Goal: Task Accomplishment & Management: Manage account settings

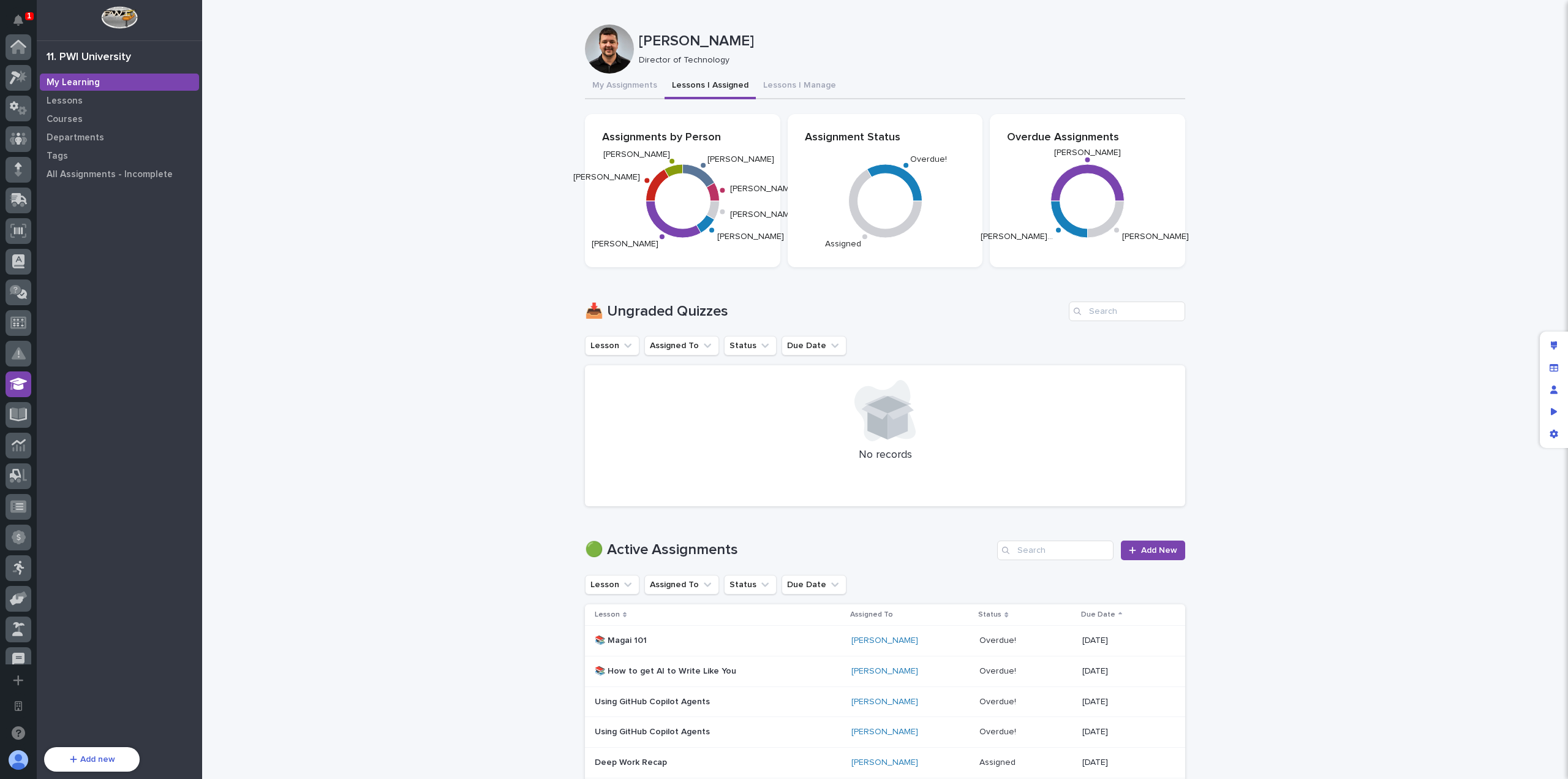
scroll to position [337, 0]
drag, startPoint x: 124, startPoint y: 79, endPoint x: 168, endPoint y: 90, distance: 45.4
click at [124, 79] on div "My Learning" at bounding box center [120, 82] width 159 height 17
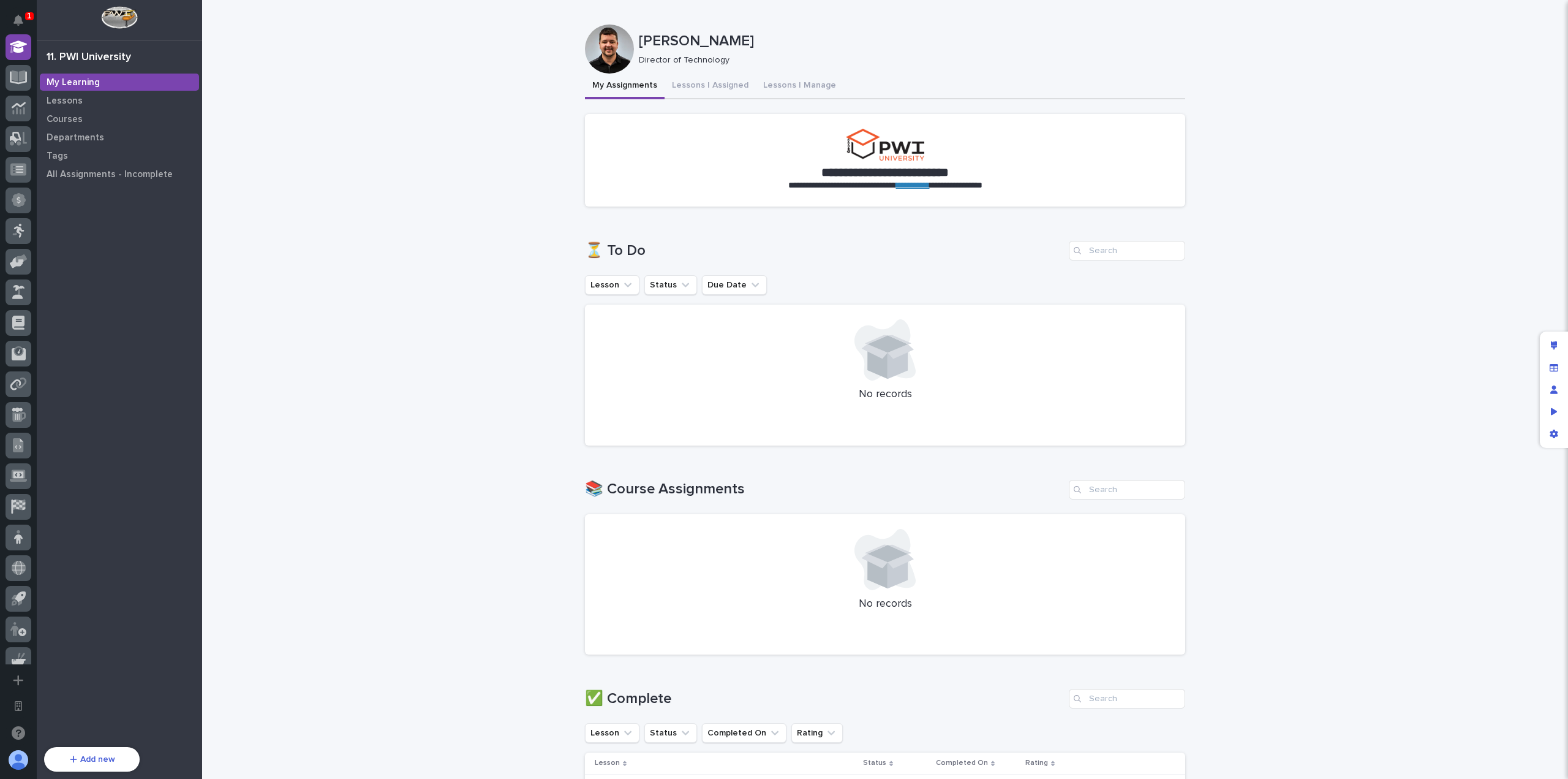
click at [417, 274] on div "**********" at bounding box center [885, 689] width 1366 height 1378
click at [1305, 398] on div "**********" at bounding box center [885, 689] width 1366 height 1378
click at [1262, 420] on div "**********" at bounding box center [885, 689] width 1366 height 1378
click at [1560, 409] on div "Preview as" at bounding box center [1554, 412] width 22 height 22
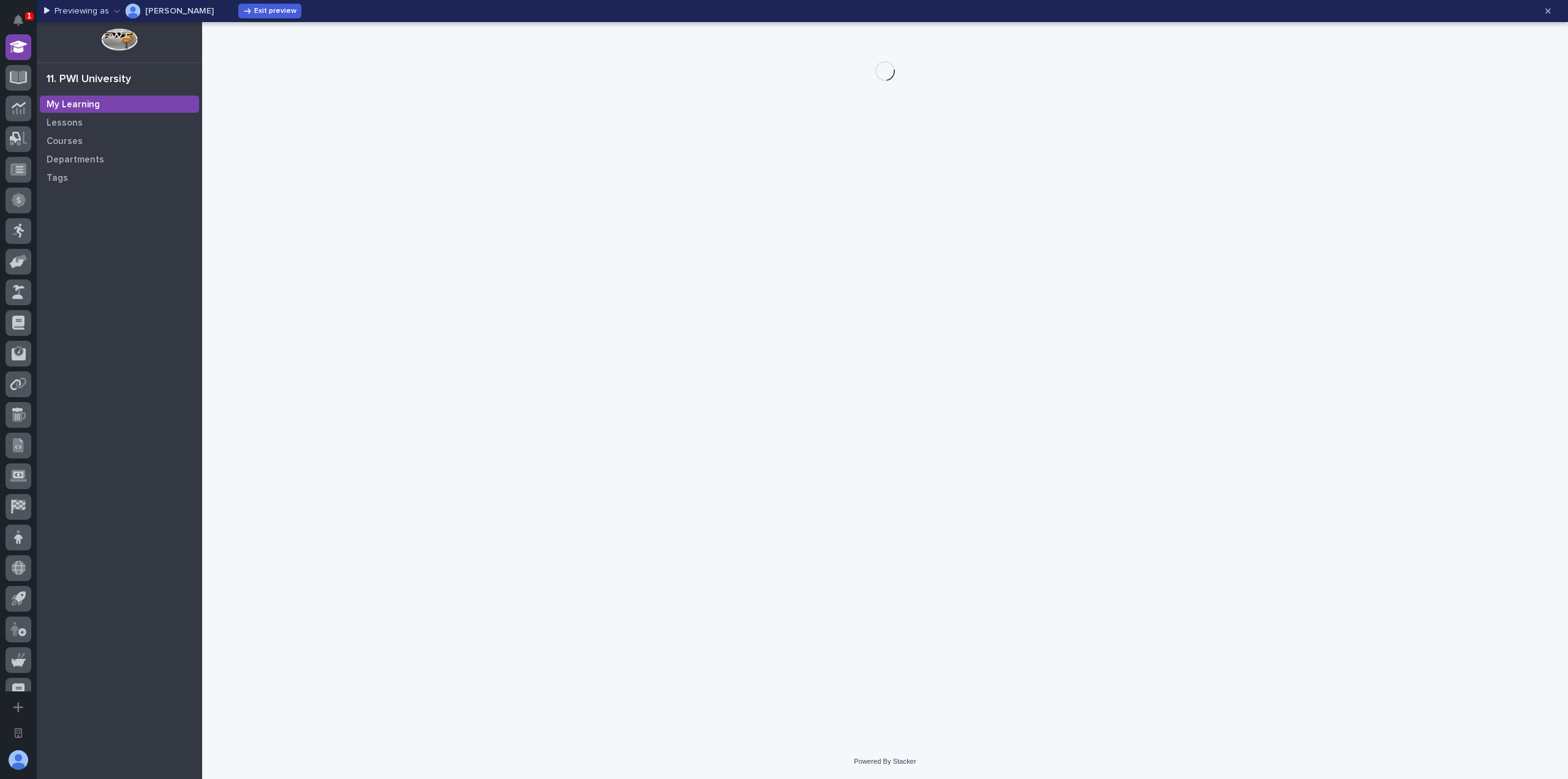
click at [114, 13] on icon "button" at bounding box center [117, 11] width 7 height 8
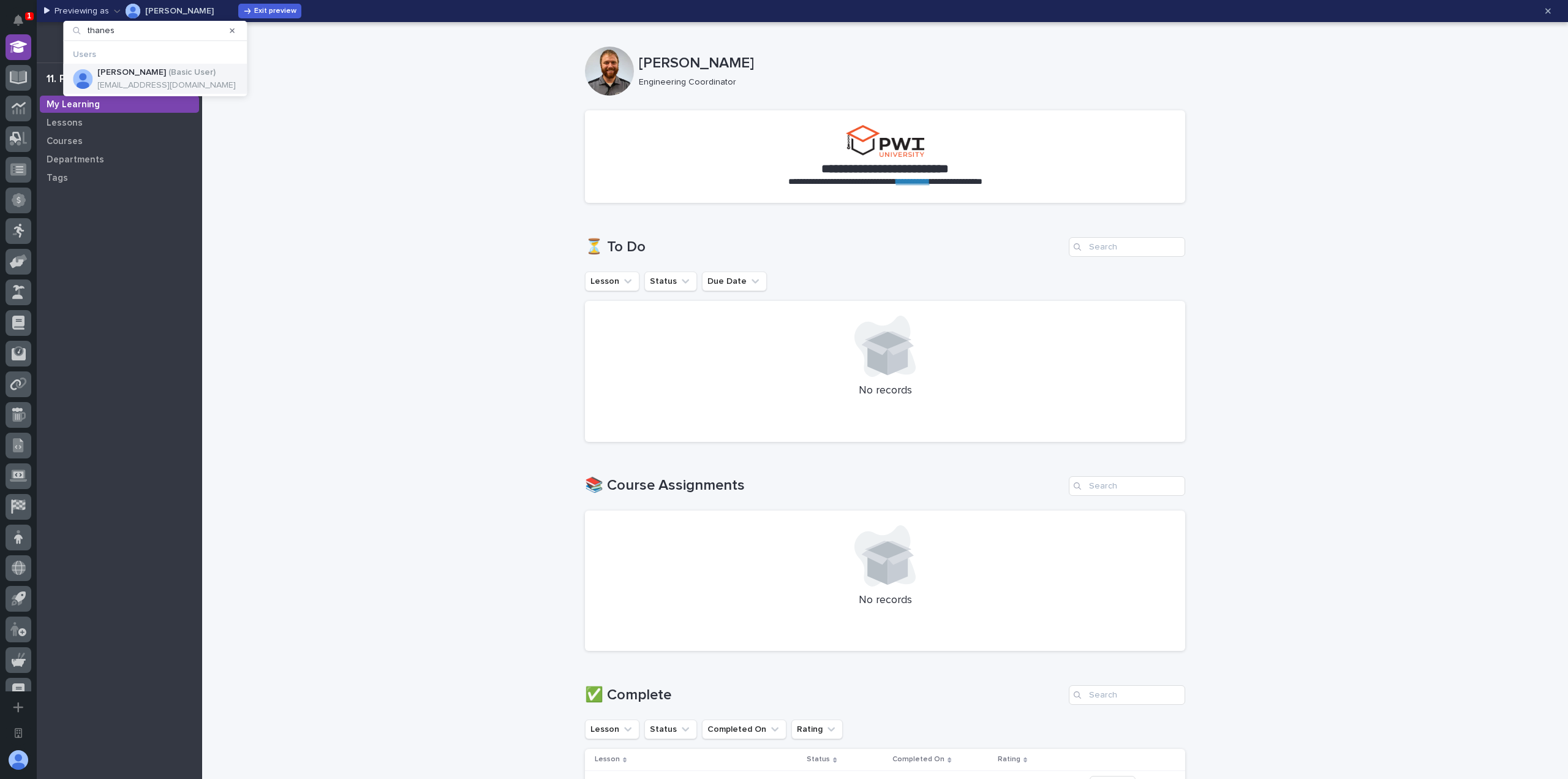
type input "thanes"
click at [123, 80] on p "[EMAIL_ADDRESS][DOMAIN_NAME]" at bounding box center [166, 85] width 138 height 10
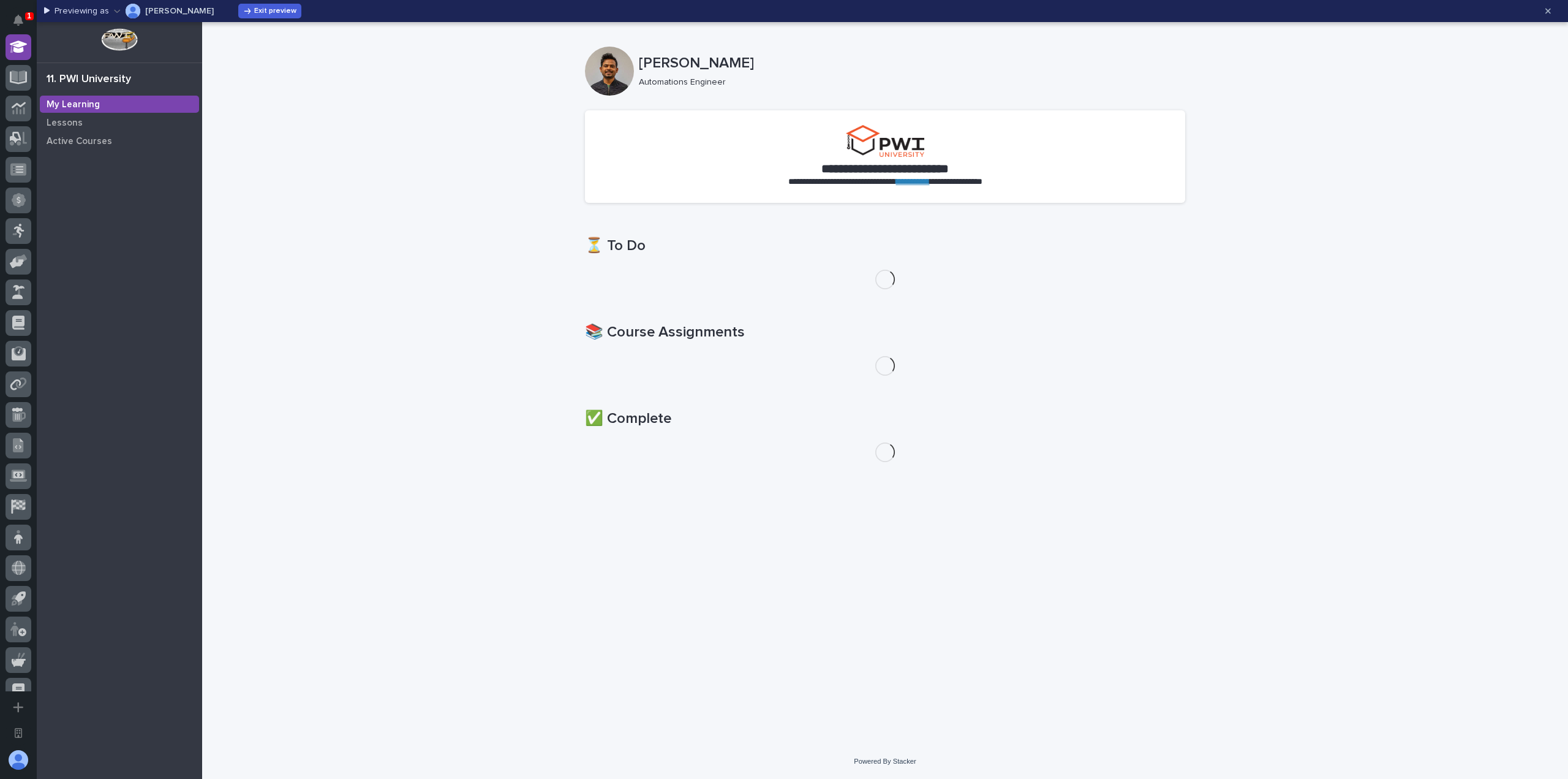
click at [436, 274] on div "**********" at bounding box center [885, 383] width 1366 height 722
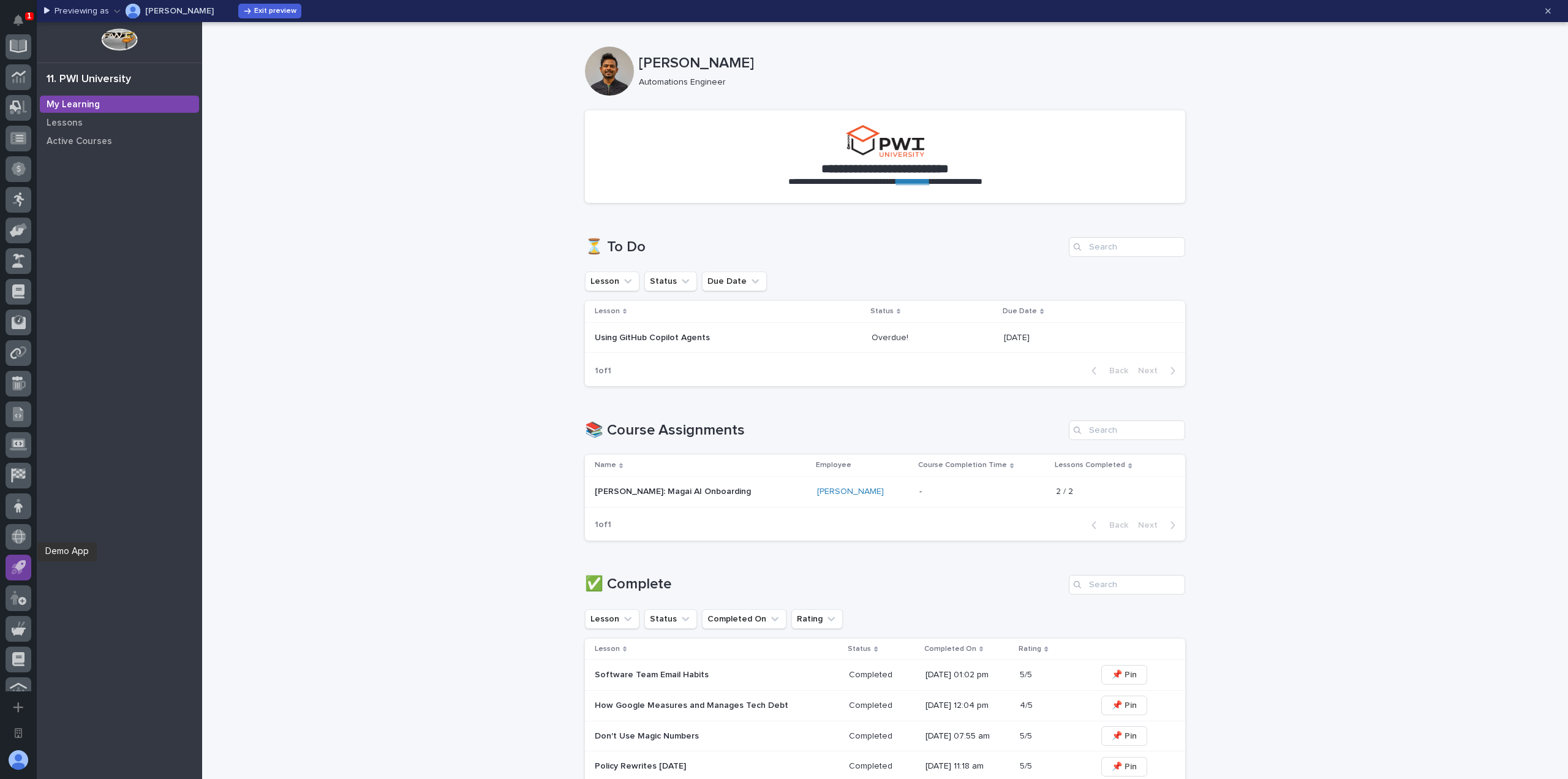
scroll to position [385, 0]
click at [25, 584] on icon at bounding box center [23, 584] width 8 height 8
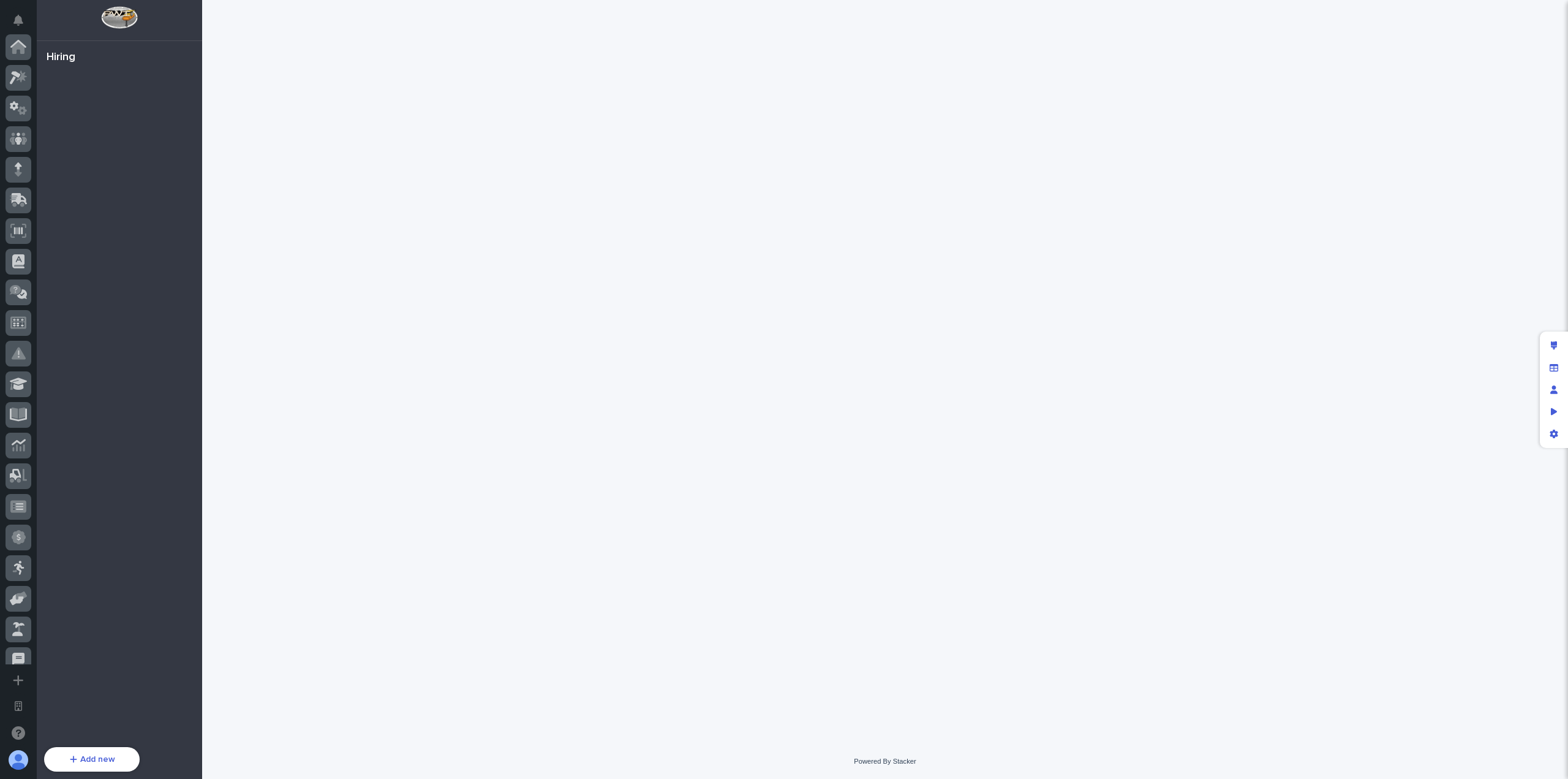
scroll to position [412, 0]
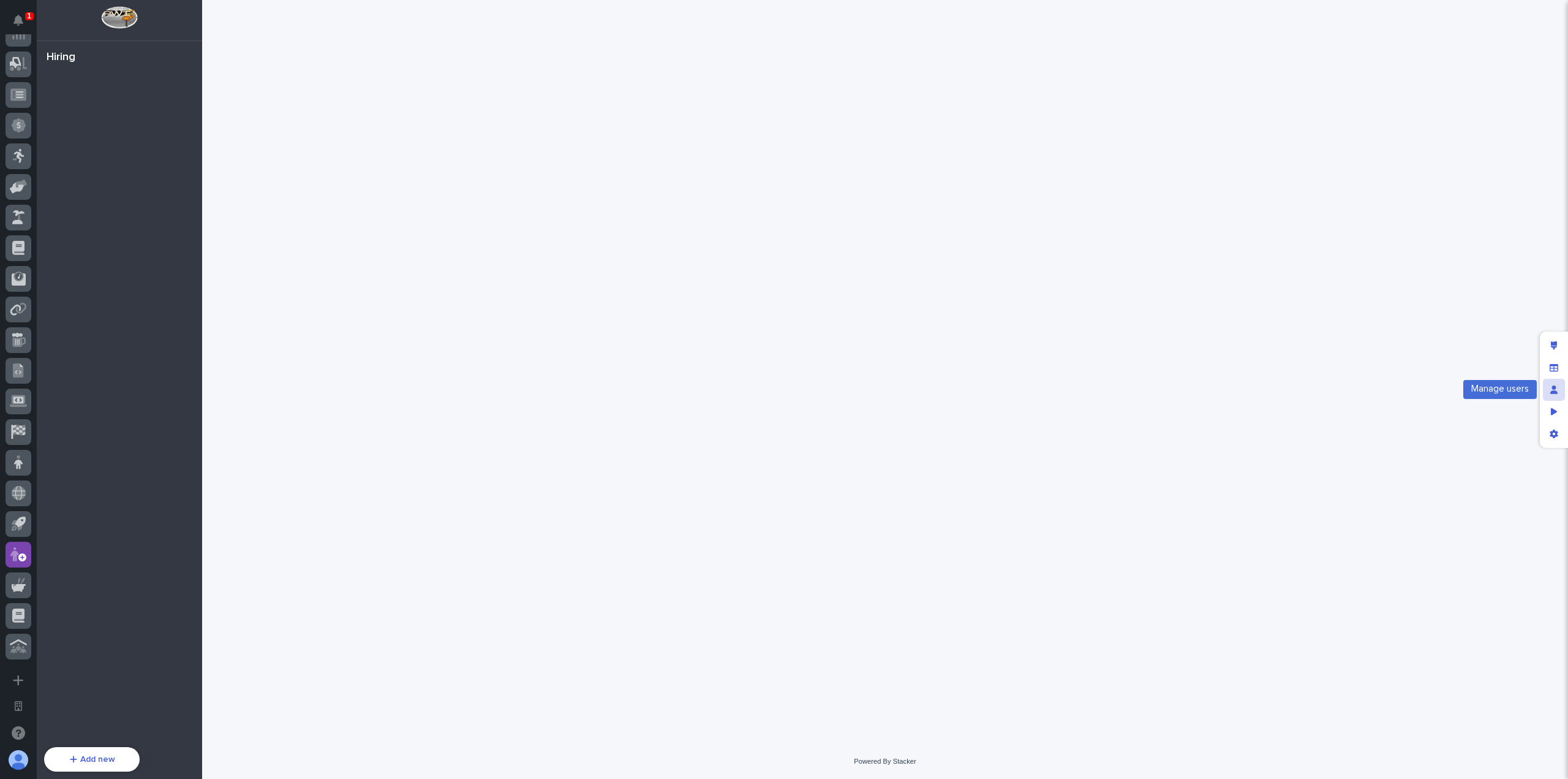
click at [1552, 389] on icon "Manage users" at bounding box center [1554, 390] width 8 height 8
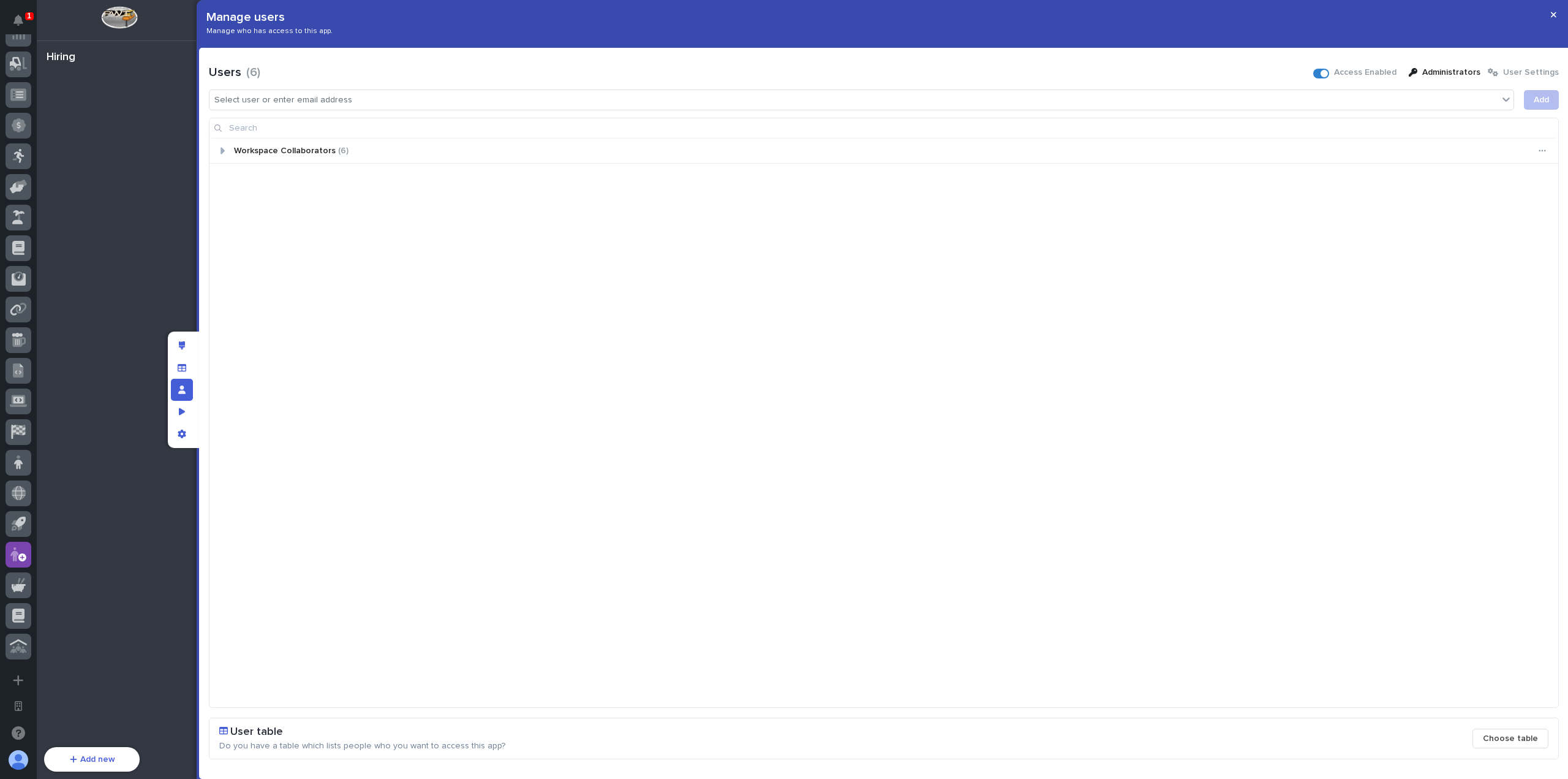
click at [1477, 75] on span "Administrators" at bounding box center [1451, 72] width 58 height 8
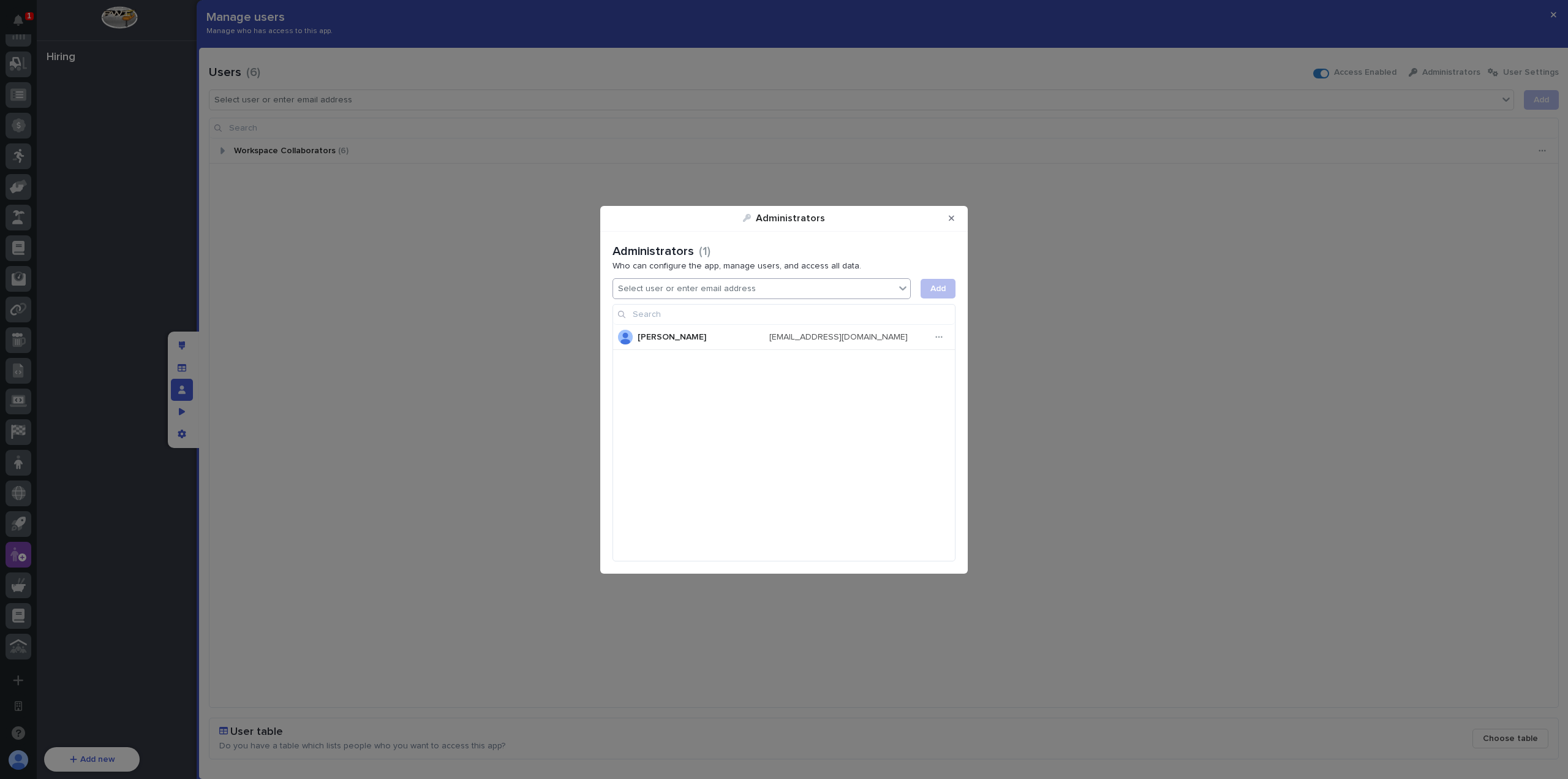
click at [712, 294] on div "Select user or enter email address" at bounding box center [754, 289] width 282 height 18
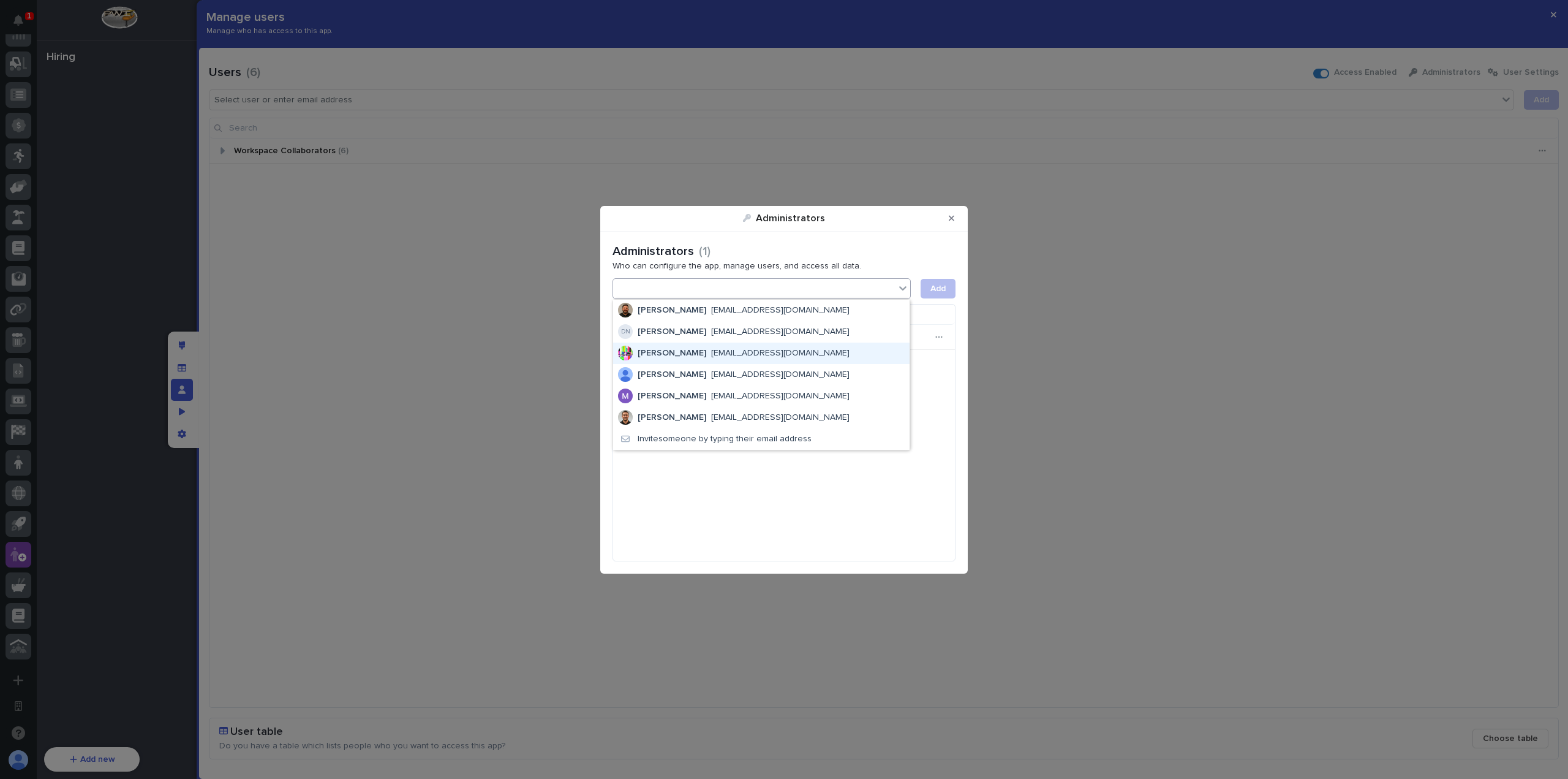
click at [721, 349] on span "[EMAIL_ADDRESS][DOMAIN_NAME]" at bounding box center [780, 352] width 138 height 10
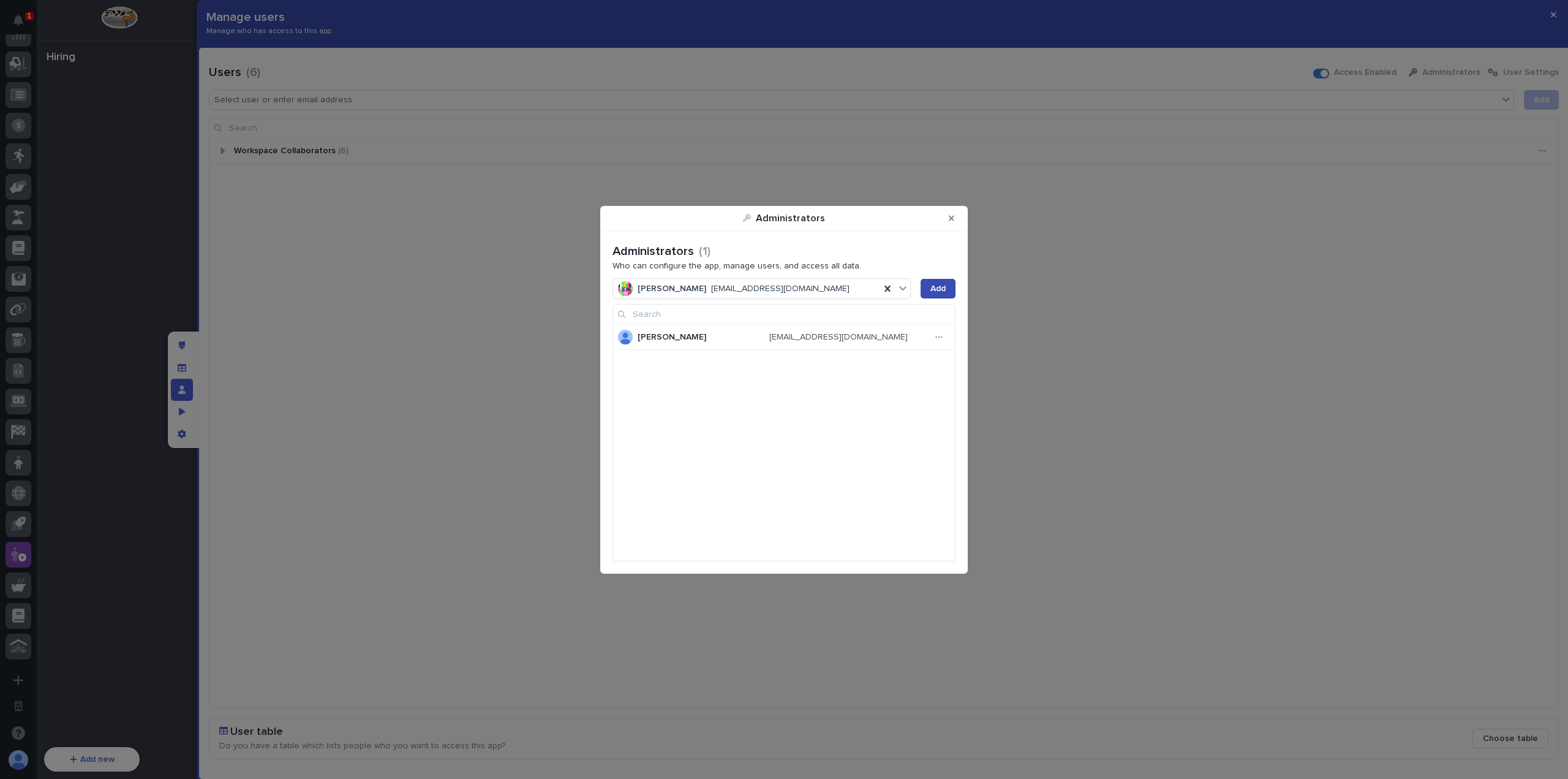
click at [931, 285] on span "Add" at bounding box center [938, 289] width 15 height 8
click at [817, 291] on div "Select user or enter email address" at bounding box center [748, 289] width 269 height 18
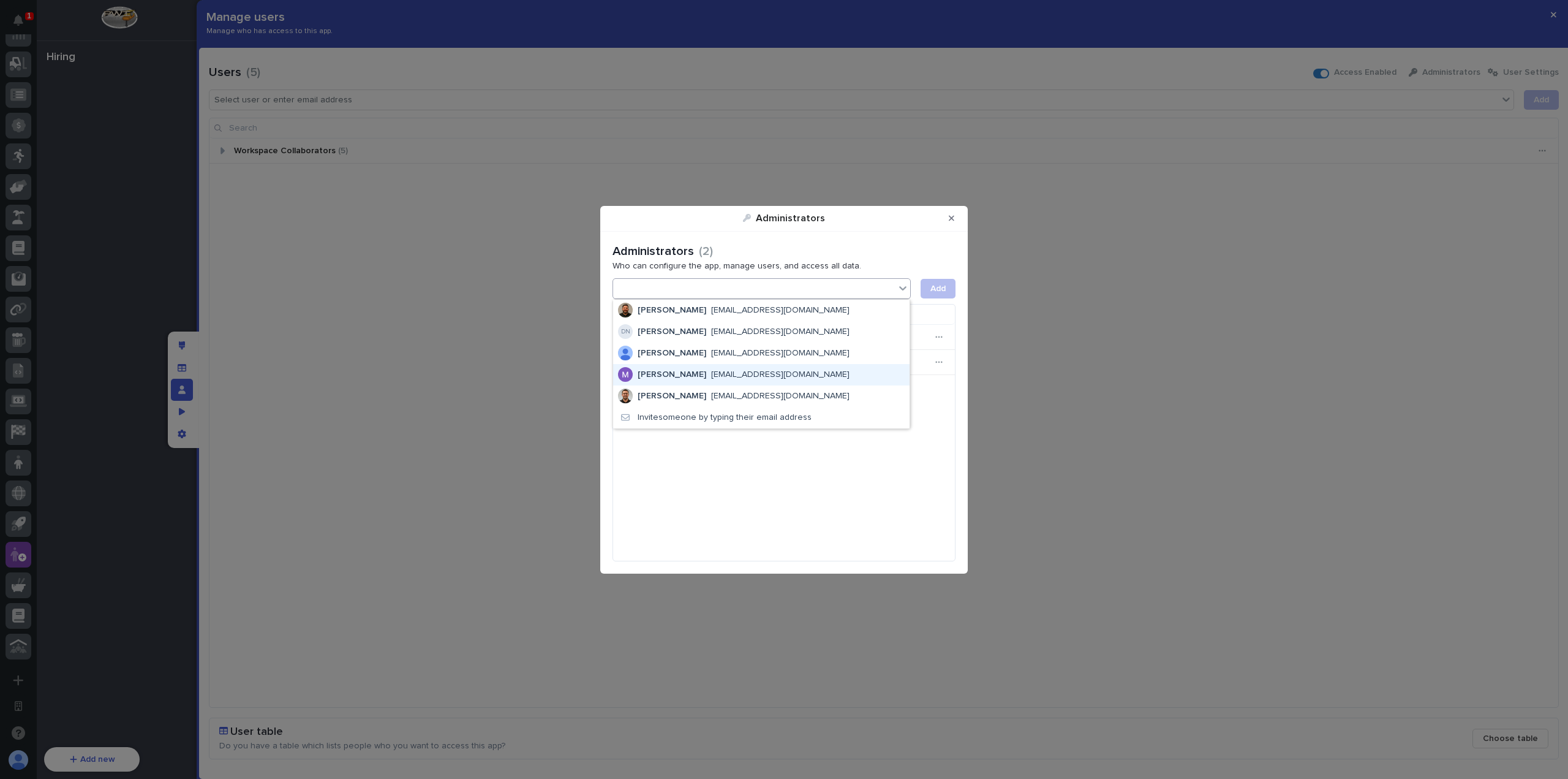
click at [750, 381] on div "[PERSON_NAME] [EMAIL_ADDRESS][DOMAIN_NAME]" at bounding box center [761, 374] width 287 height 14
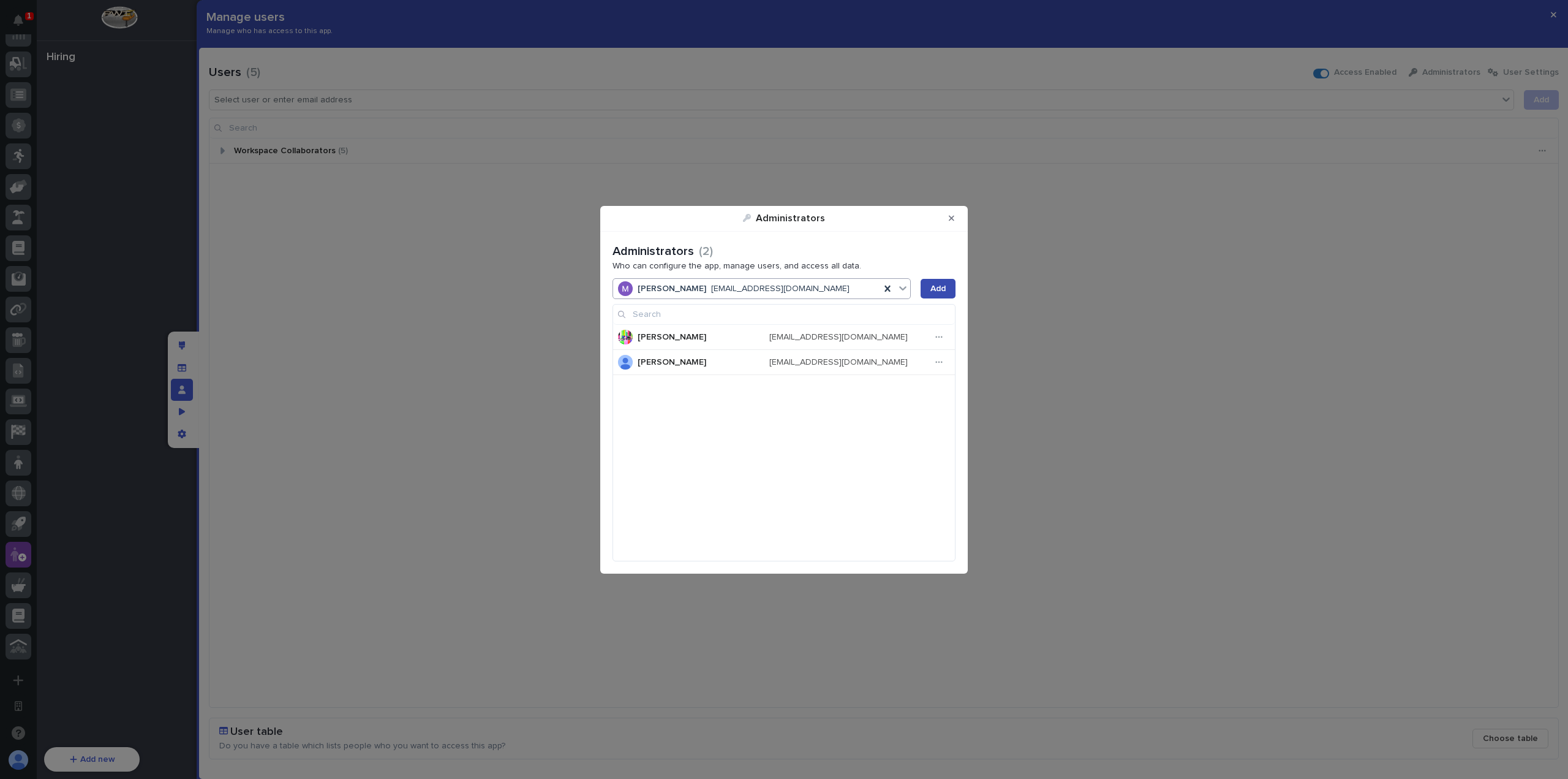
click at [940, 288] on span "Add" at bounding box center [938, 289] width 15 height 8
click at [998, 436] on div "Administrators Administrators ( 3 ) Who can configure the app, manage users, an…" at bounding box center [784, 389] width 1568 height 779
click at [950, 219] on icon "Close Modal" at bounding box center [952, 218] width 5 height 8
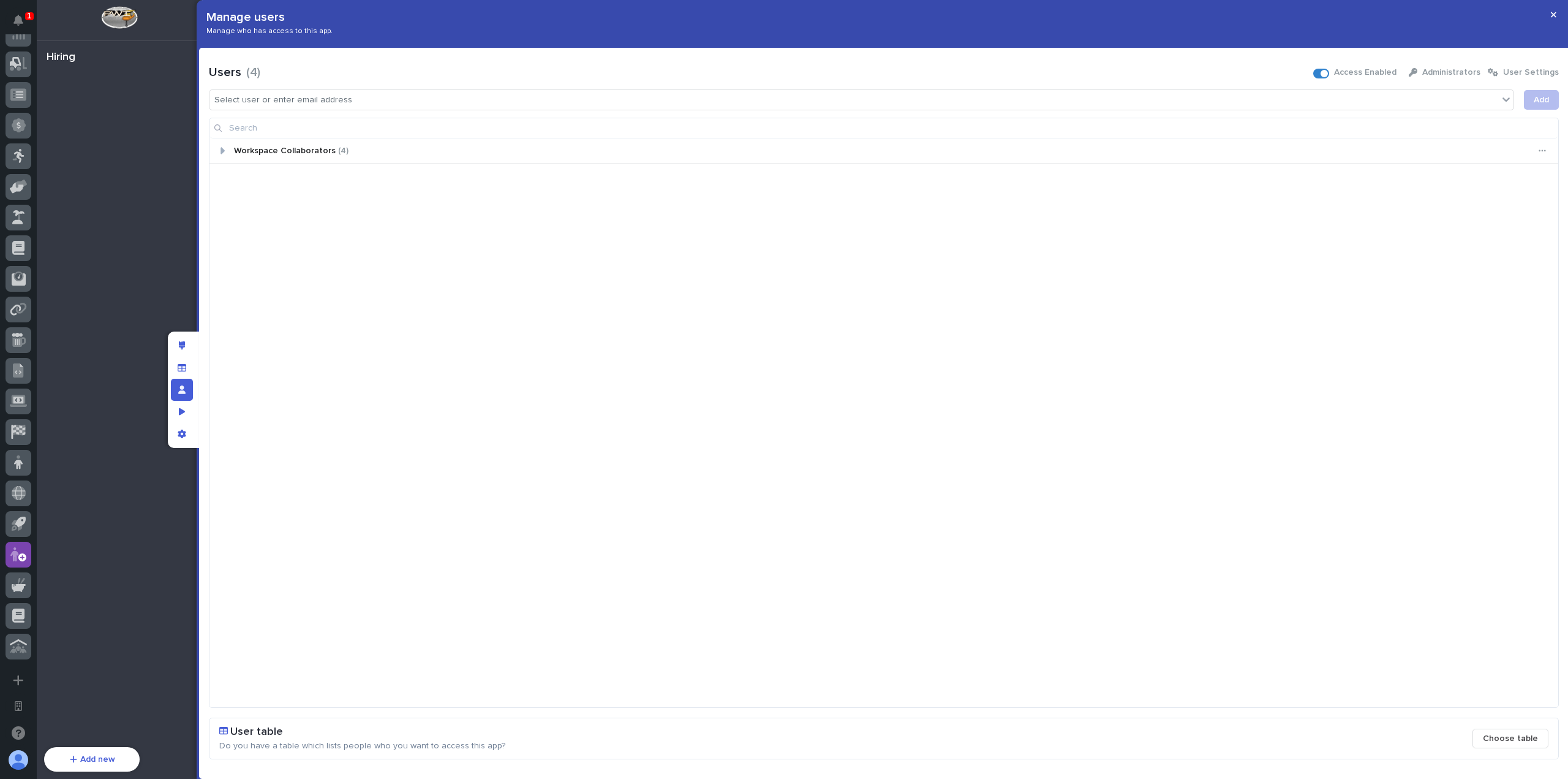
drag, startPoint x: 1557, startPoint y: 19, endPoint x: 1535, endPoint y: 12, distance: 23.1
click at [1557, 19] on button "button" at bounding box center [1554, 14] width 20 height 20
